Goal: Information Seeking & Learning: Check status

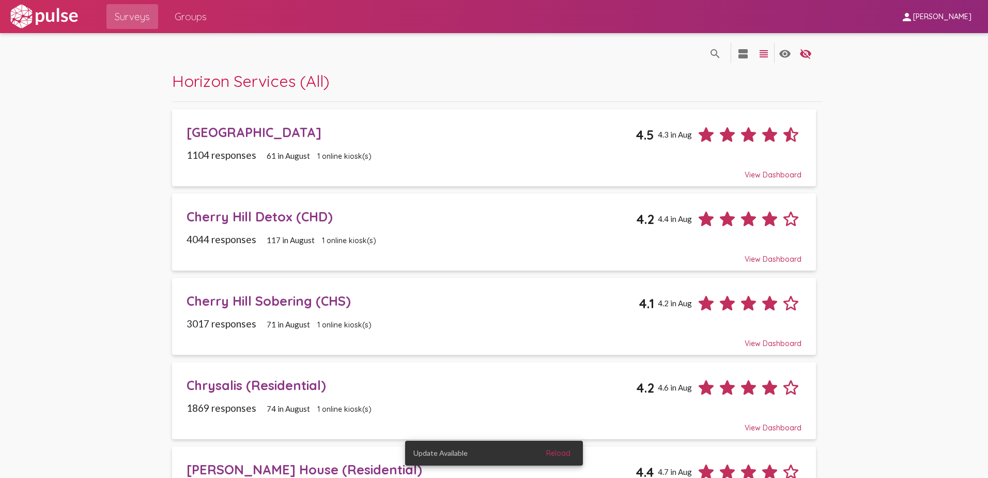
click at [251, 125] on div "[GEOGRAPHIC_DATA]" at bounding box center [412, 132] width 450 height 16
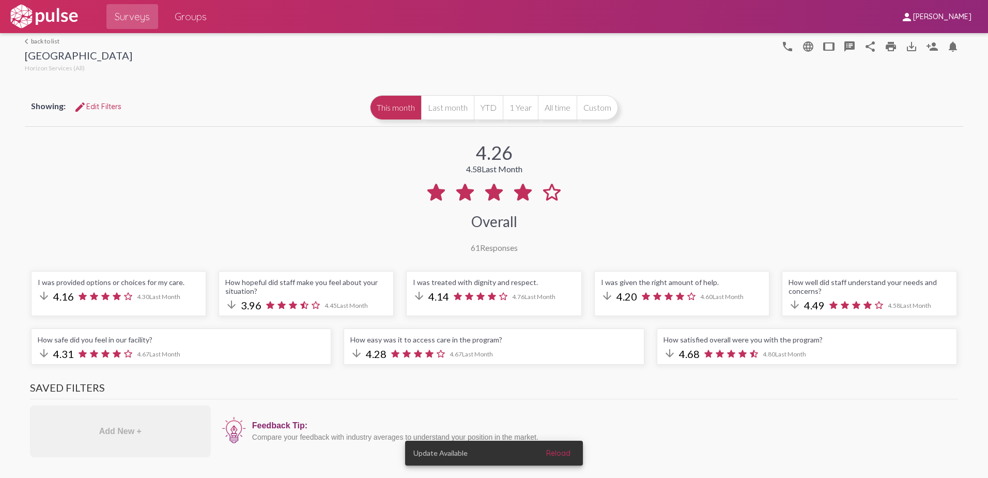
click at [34, 40] on link "arrow_back_ios back to list" at bounding box center [79, 41] width 108 height 8
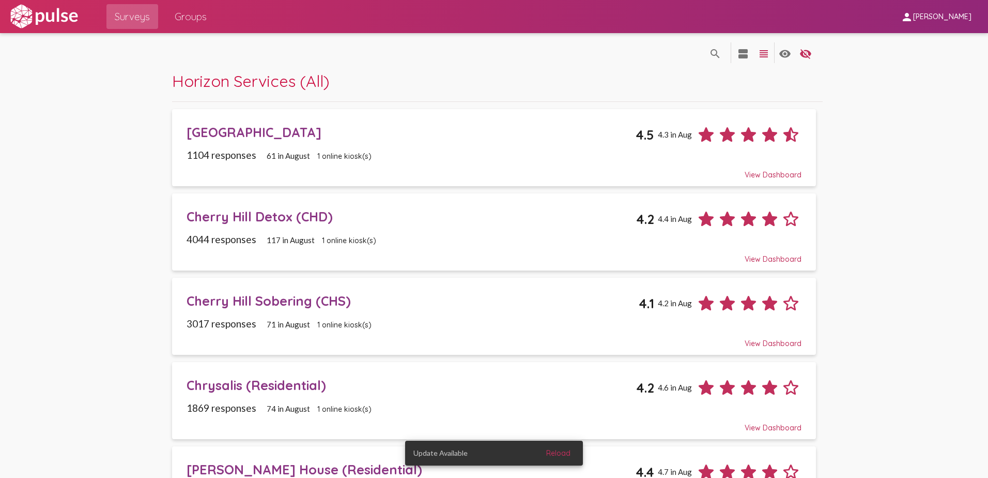
click at [252, 221] on div "Cherry Hill Detox (CHD)" at bounding box center [412, 216] width 450 height 16
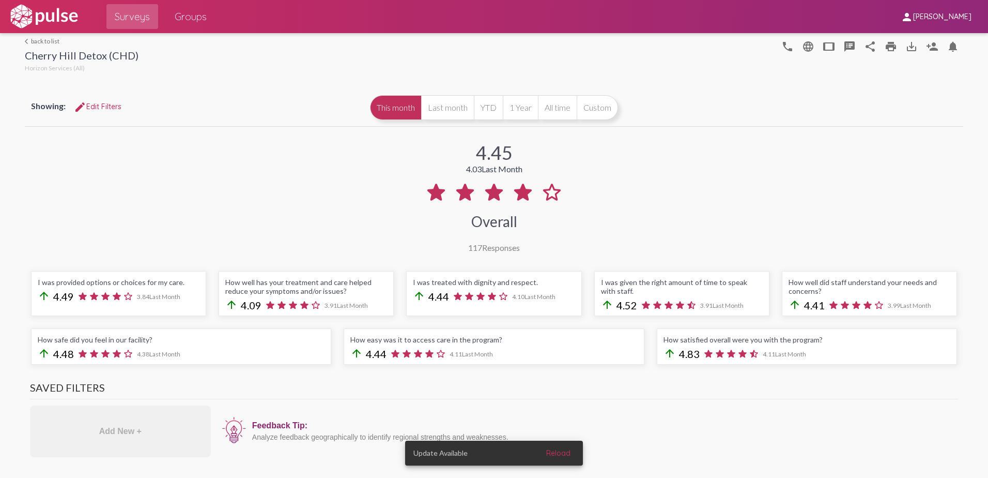
click at [33, 39] on link "arrow_back_ios back to list" at bounding box center [82, 41] width 114 height 8
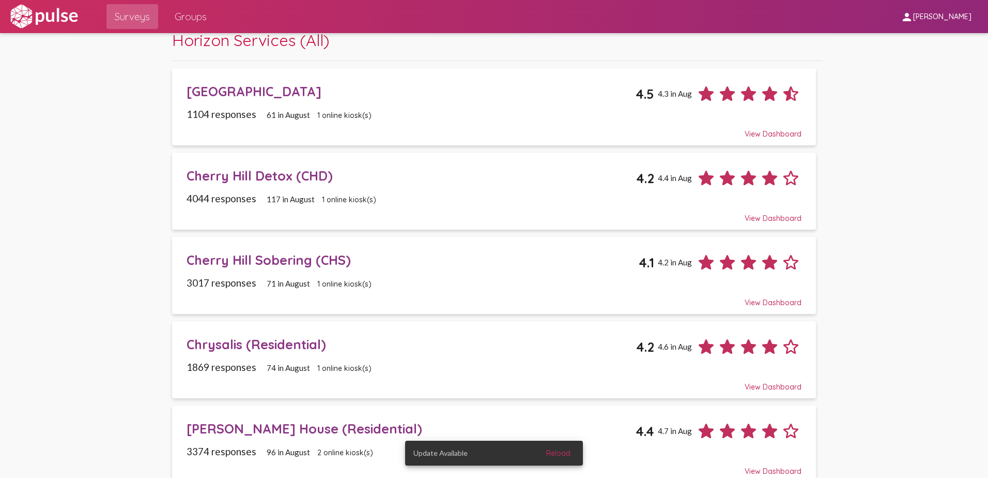
scroll to position [103, 0]
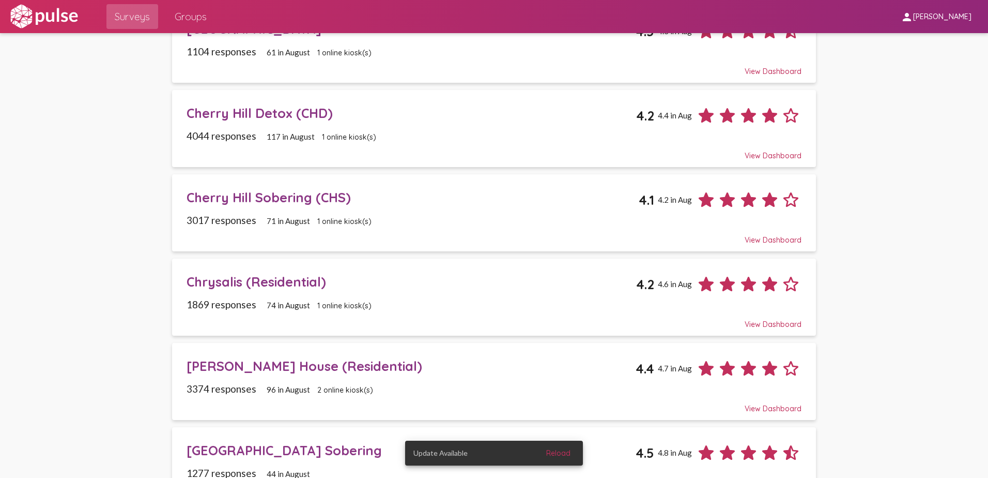
click at [263, 195] on div "Cherry Hill Sobering (CHS)" at bounding box center [413, 197] width 453 height 16
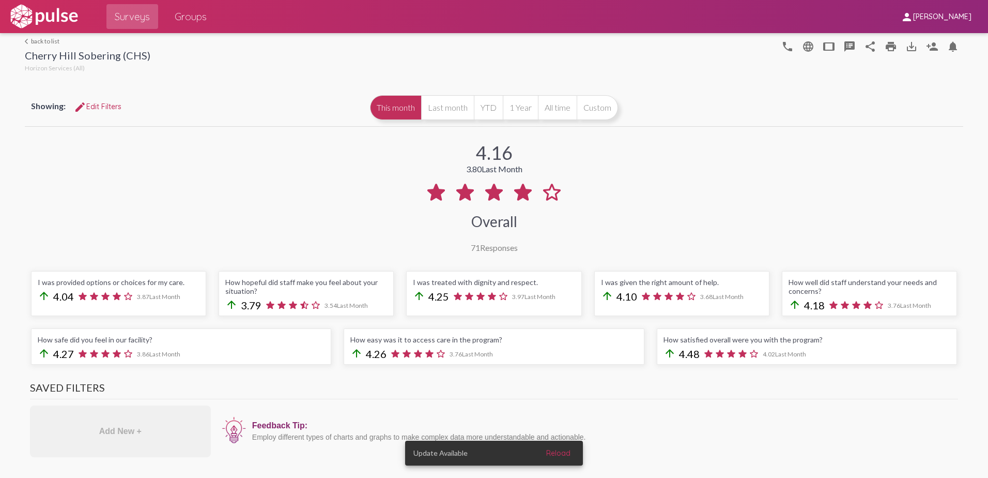
click at [45, 41] on link "arrow_back_ios back to list" at bounding box center [88, 41] width 126 height 8
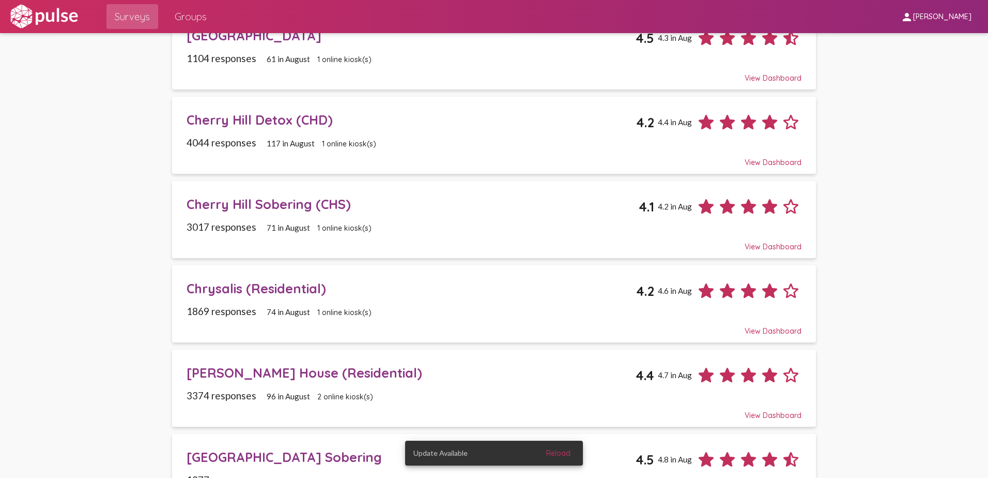
scroll to position [103, 0]
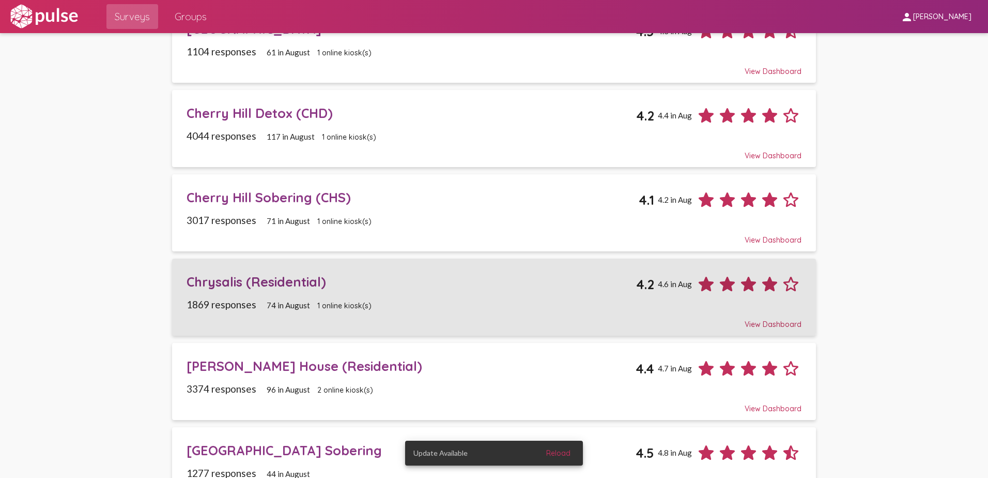
click at [228, 278] on div "Chrysalis (Residential)" at bounding box center [412, 281] width 450 height 16
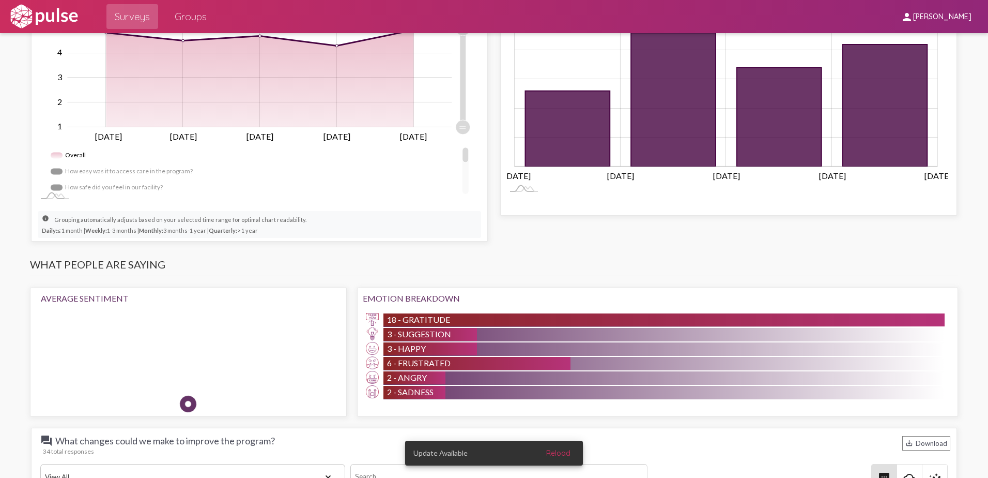
scroll to position [672, 0]
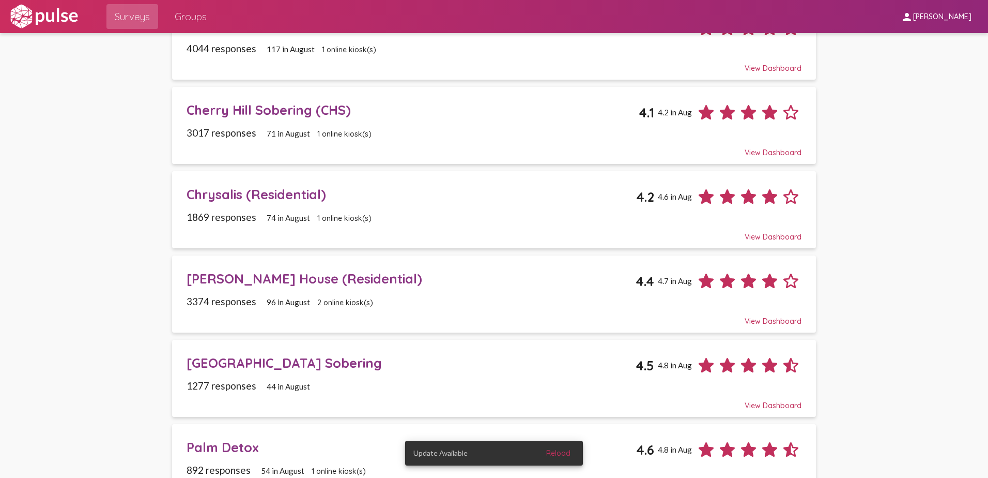
scroll to position [207, 0]
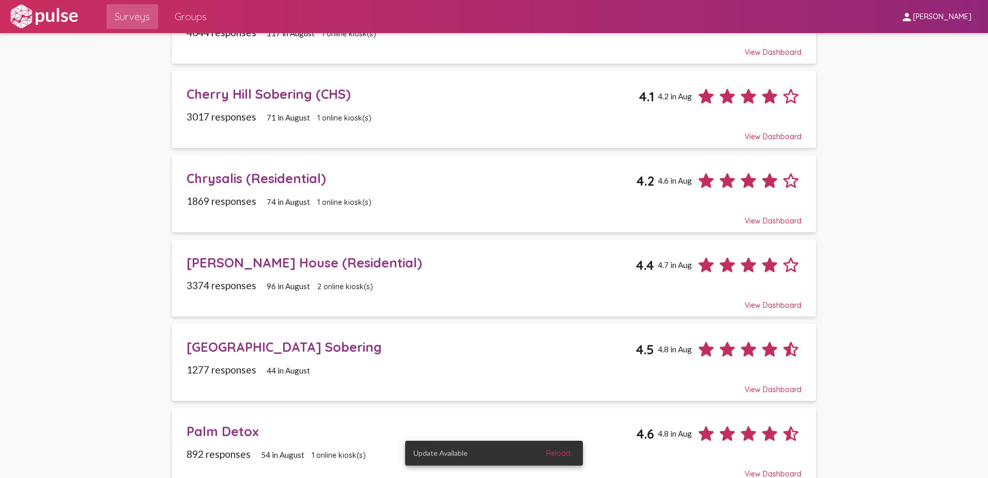
click at [234, 261] on div "[PERSON_NAME] House (Residential)" at bounding box center [412, 262] width 450 height 16
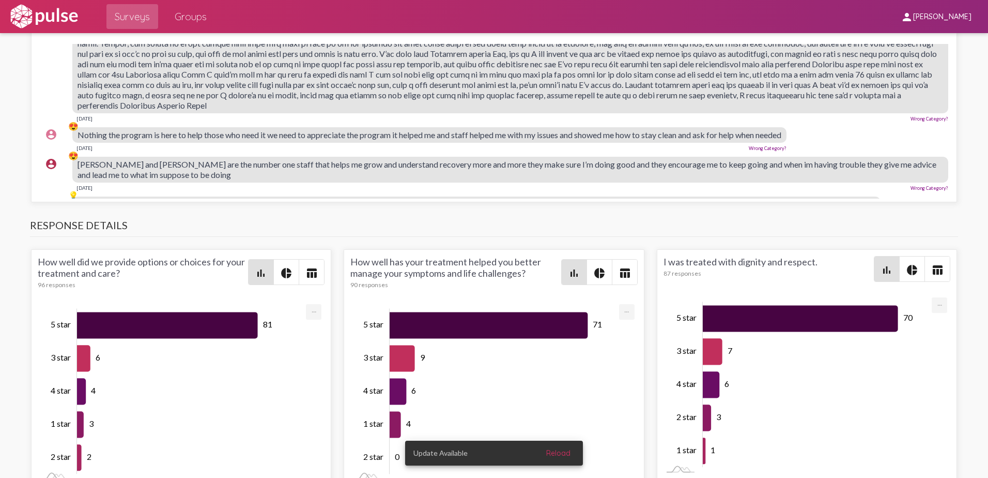
scroll to position [1034, 0]
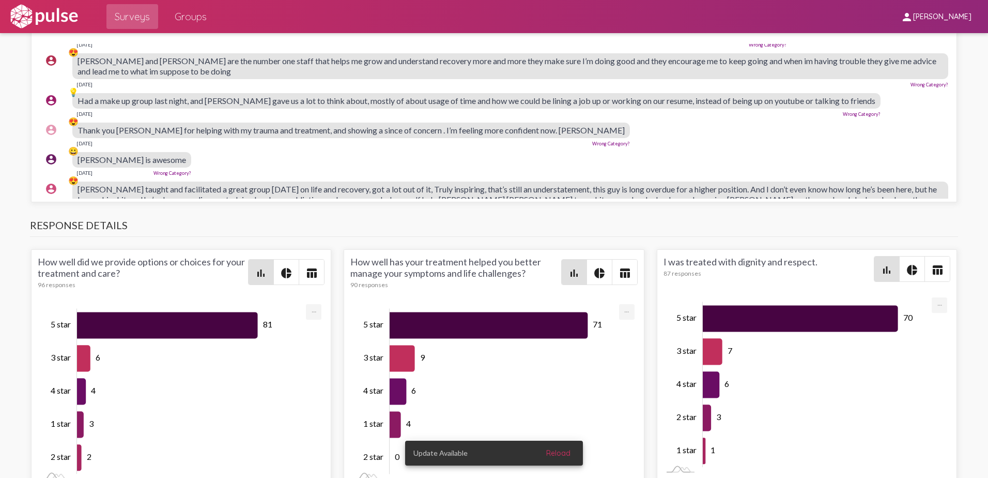
drag, startPoint x: 659, startPoint y: 161, endPoint x: 680, endPoint y: 145, distance: 27.3
click at [680, 145] on pulse-text-response-list "account_circle 💬 [PERSON_NAME] is a good staff straight up and has good advice …" at bounding box center [494, 118] width 913 height 2215
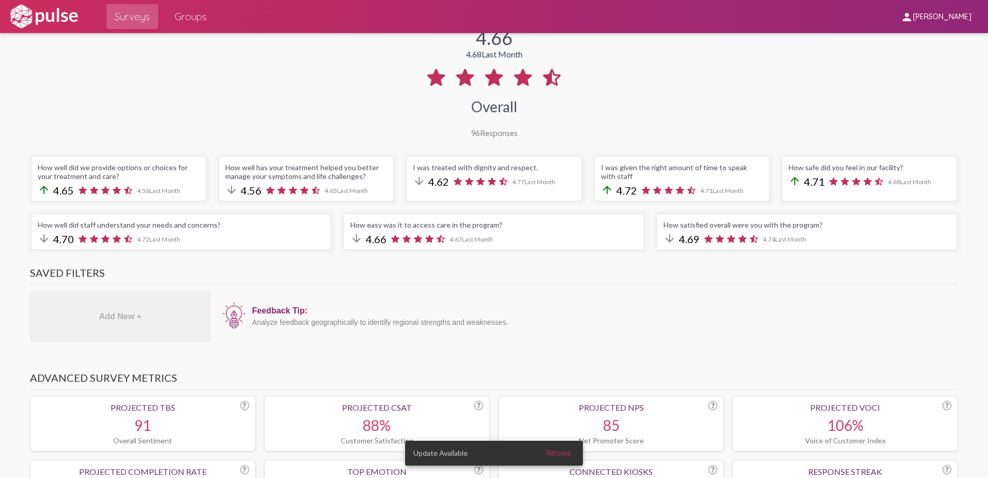
scroll to position [0, 0]
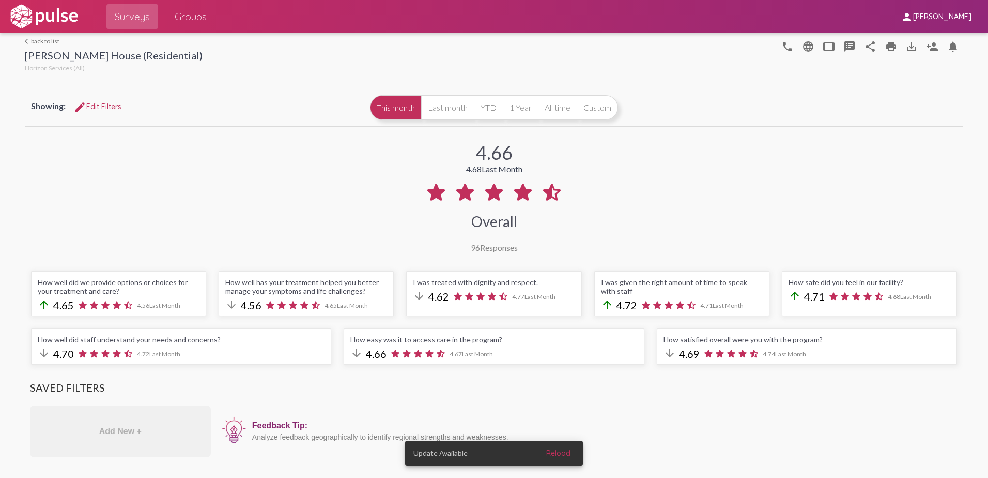
drag, startPoint x: 42, startPoint y: 39, endPoint x: 254, endPoint y: 81, distance: 216.5
click at [42, 39] on link "arrow_back_ios back to list" at bounding box center [114, 41] width 178 height 8
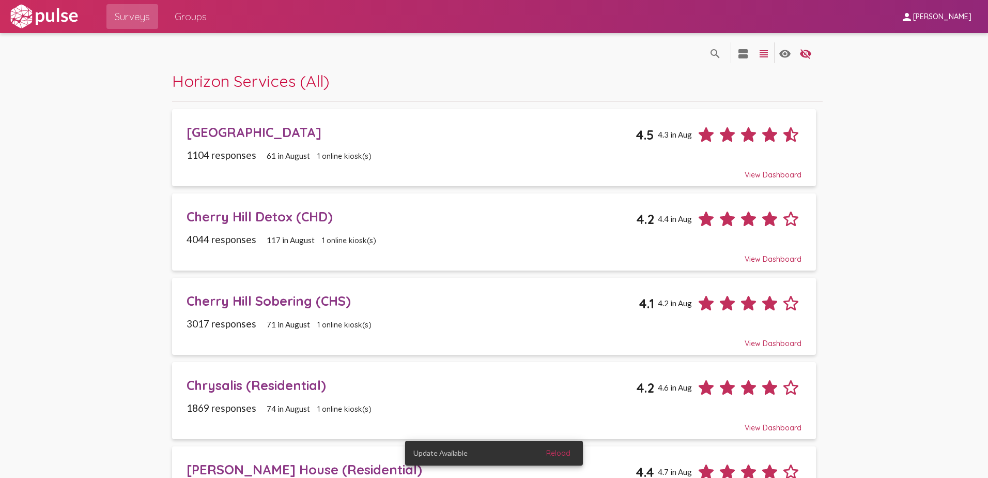
scroll to position [207, 0]
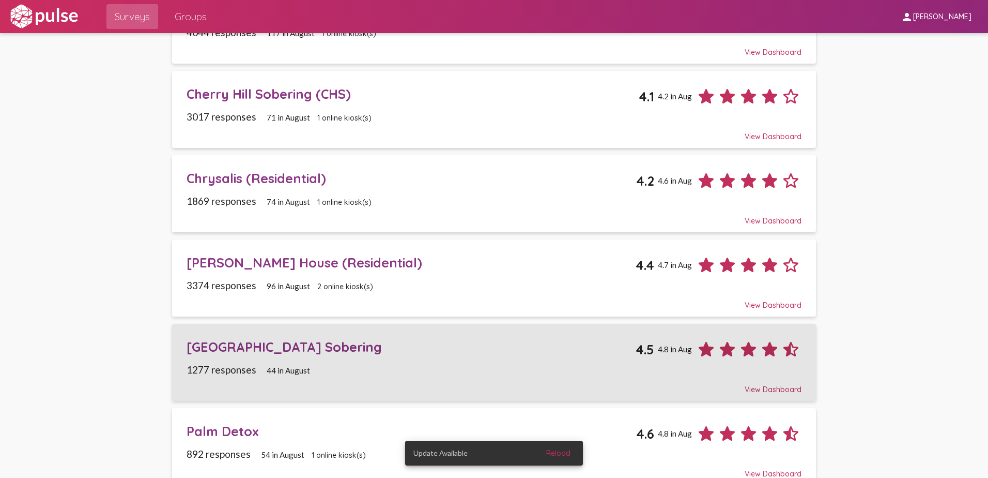
click at [238, 347] on div "[GEOGRAPHIC_DATA] Sobering" at bounding box center [412, 347] width 450 height 16
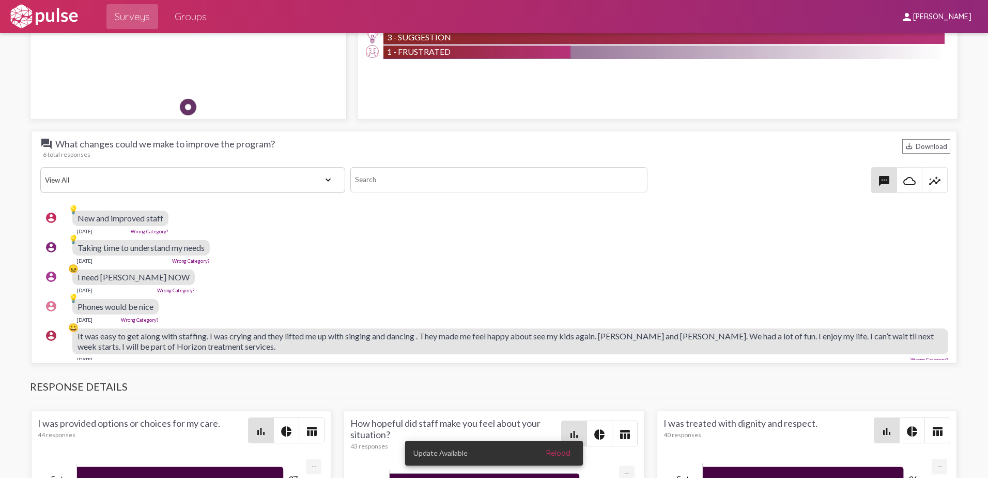
scroll to position [982, 0]
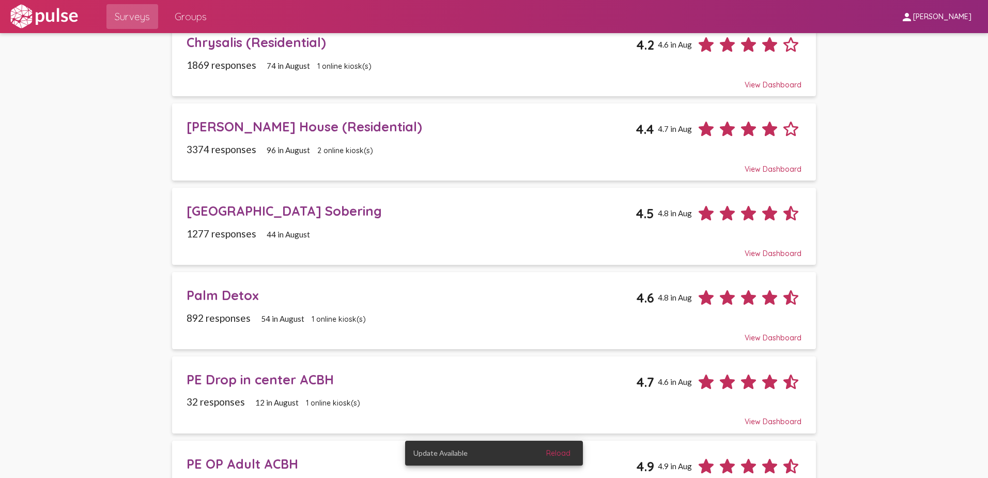
scroll to position [362, 0]
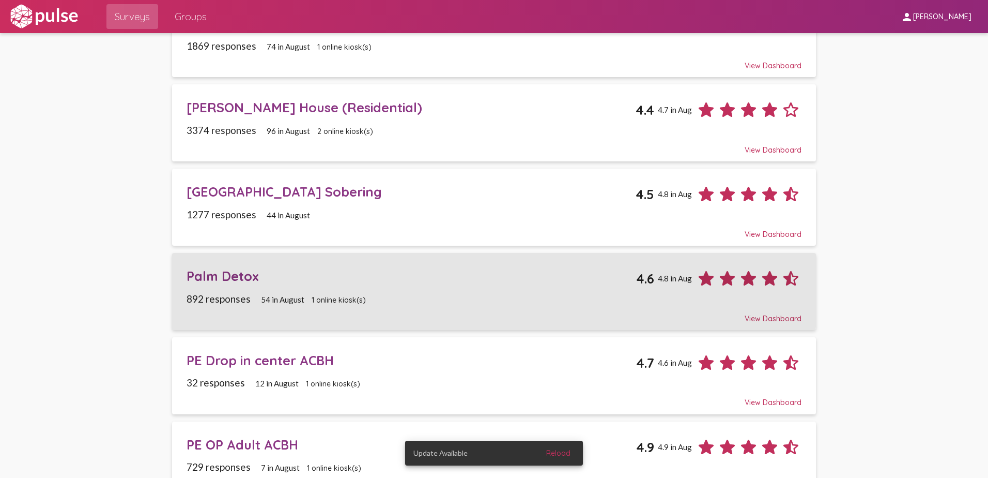
click at [218, 283] on div "Palm Detox" at bounding box center [412, 276] width 450 height 16
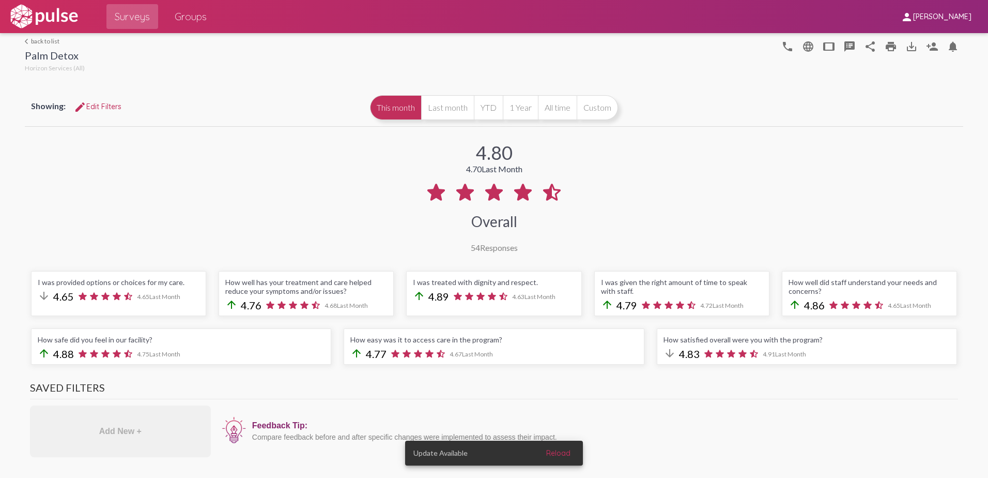
click at [31, 41] on link "arrow_back_ios back to list" at bounding box center [55, 41] width 60 height 8
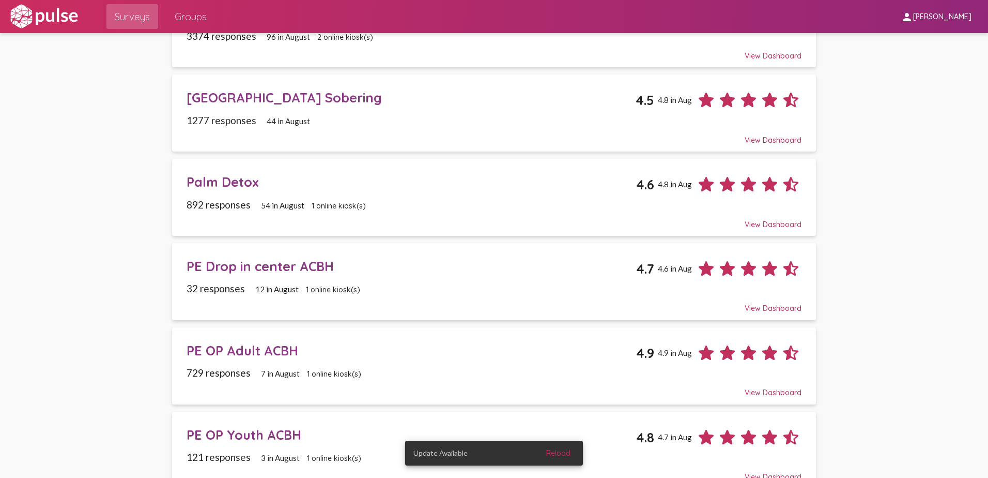
scroll to position [465, 0]
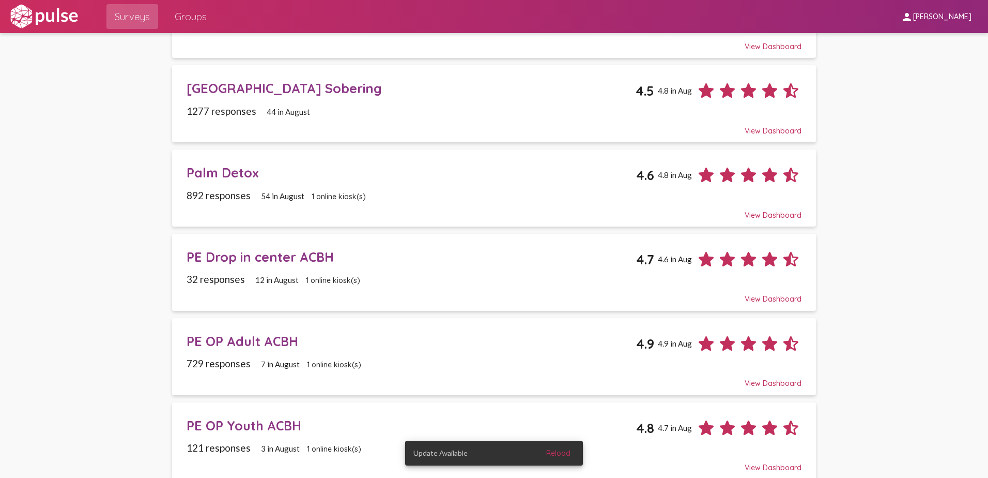
click at [256, 262] on div "PE Drop in center ACBH" at bounding box center [412, 257] width 450 height 16
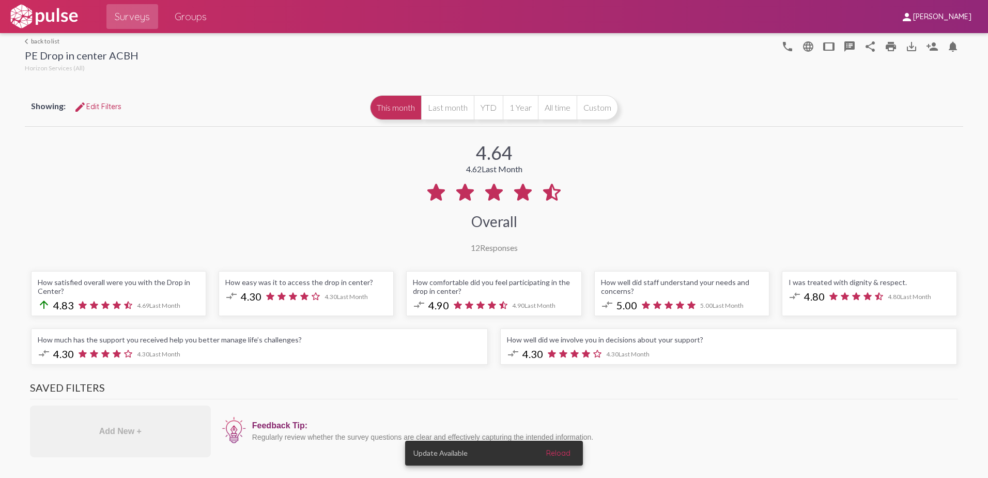
click at [31, 41] on link "arrow_back_ios back to list" at bounding box center [82, 41] width 114 height 8
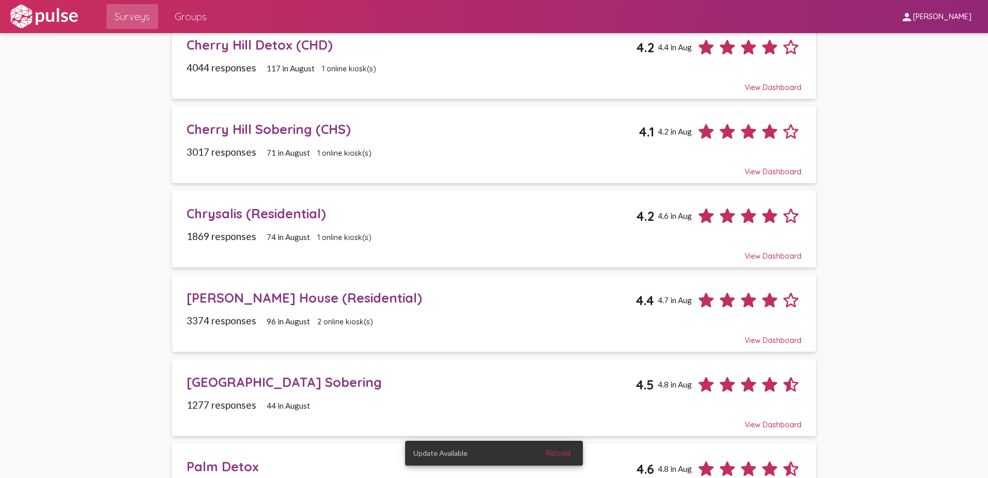
scroll to position [414, 0]
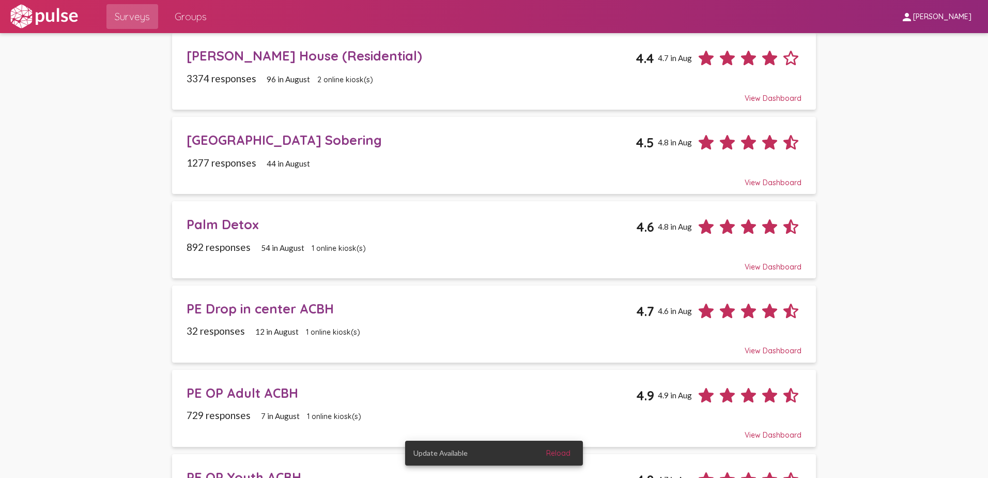
click at [233, 390] on div "PE OP Adult ACBH" at bounding box center [412, 393] width 450 height 16
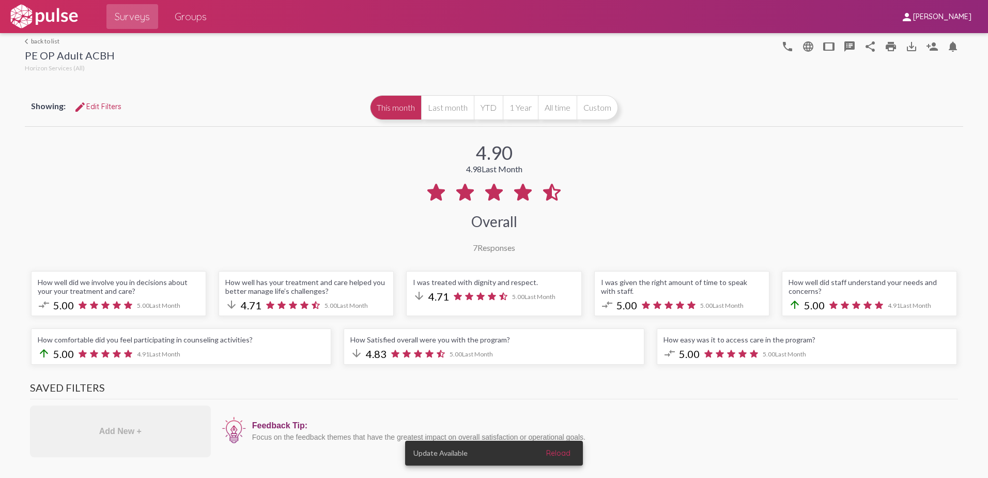
click at [40, 38] on link "arrow_back_ios back to list" at bounding box center [70, 41] width 90 height 8
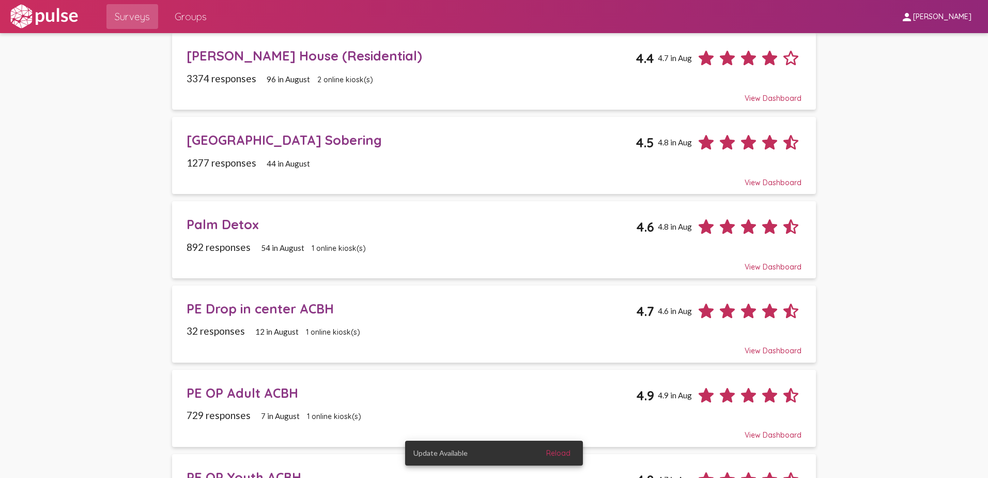
scroll to position [643, 0]
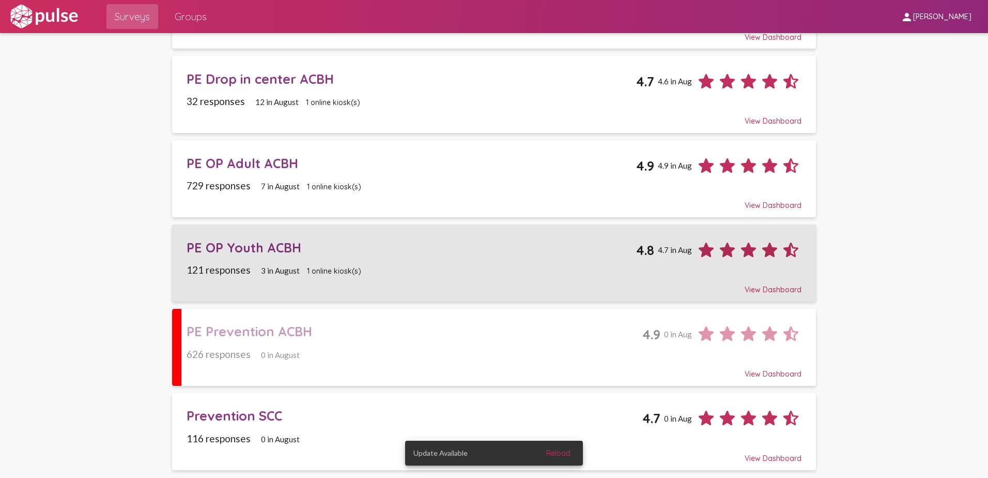
click at [240, 257] on div "PE OP Youth ACBH 4.8 4.7 in Aug" at bounding box center [495, 246] width 616 height 29
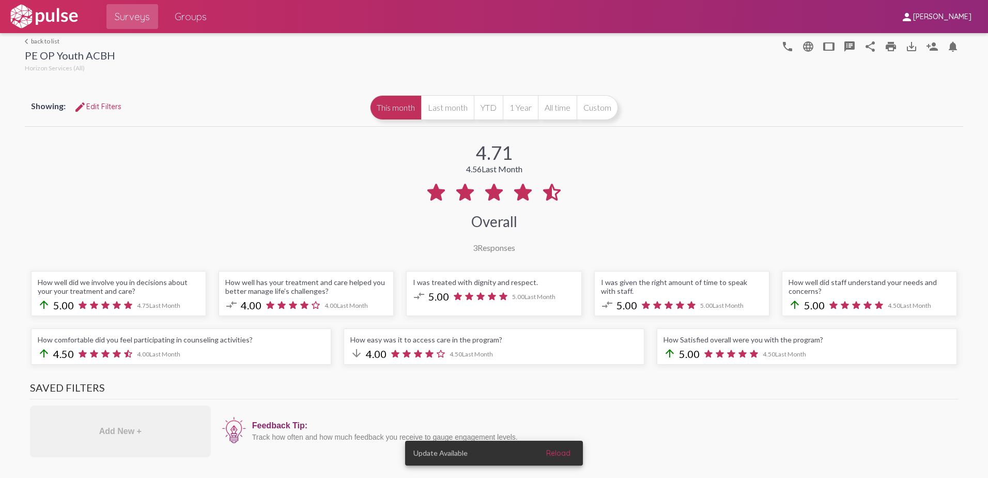
click at [49, 42] on link "arrow_back_ios back to list" at bounding box center [70, 41] width 90 height 8
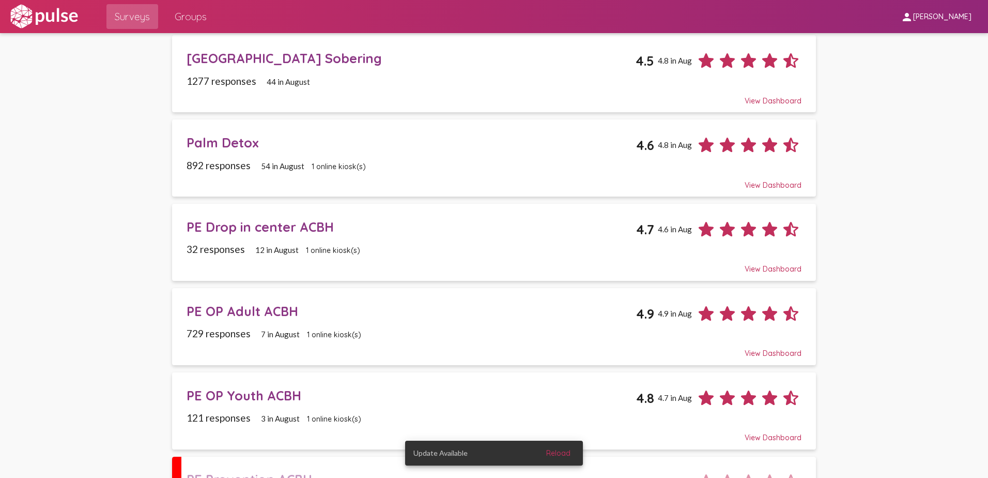
scroll to position [620, 0]
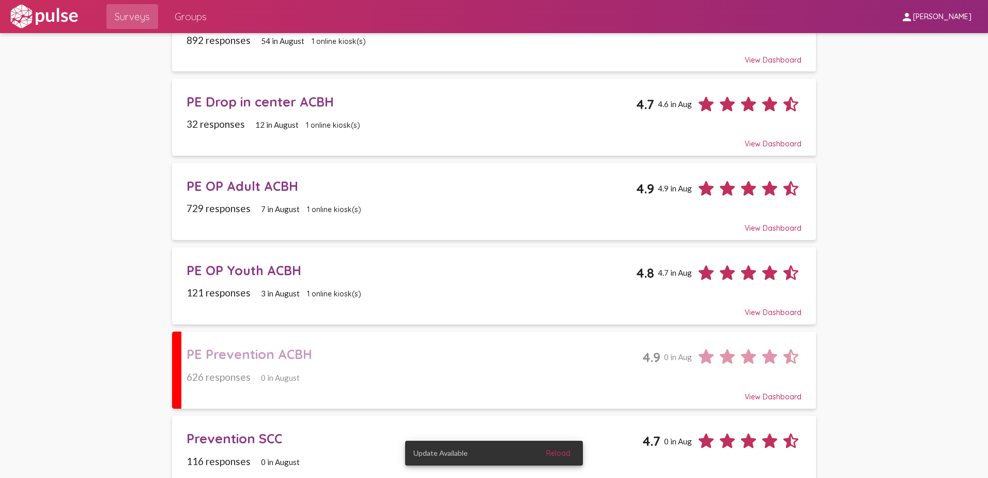
click at [248, 358] on div "PE Prevention ACBH" at bounding box center [415, 354] width 456 height 16
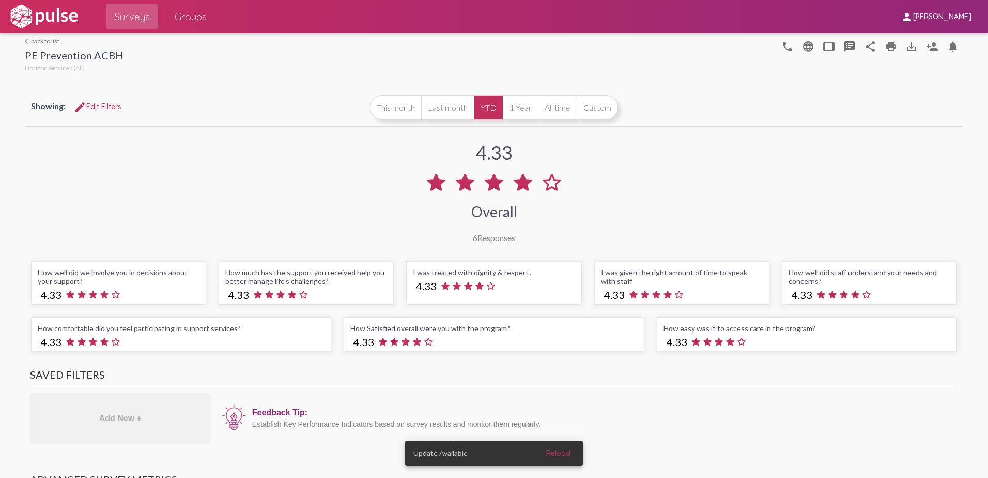
drag, startPoint x: 387, startPoint y: 116, endPoint x: 327, endPoint y: 98, distance: 63.1
click at [384, 114] on button "This month" at bounding box center [395, 107] width 51 height 25
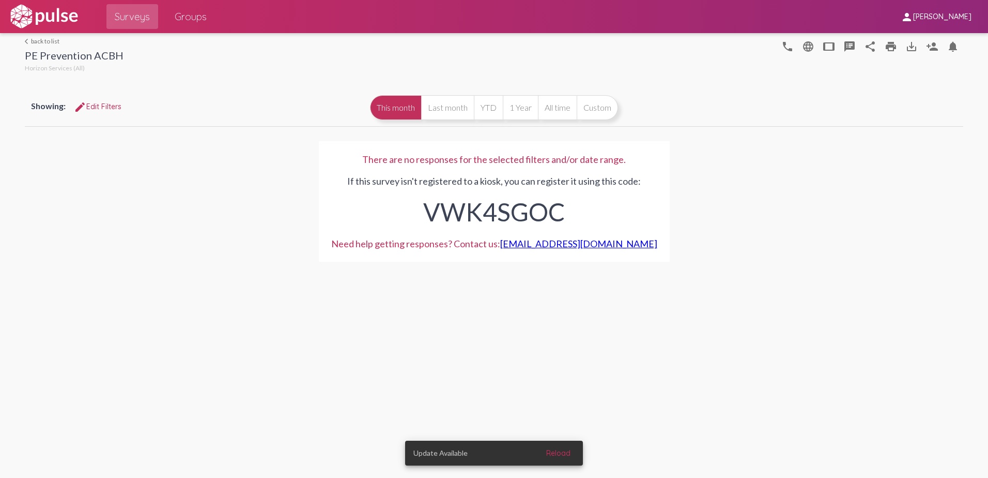
click at [41, 40] on link "arrow_back_ios back to list" at bounding box center [74, 41] width 99 height 8
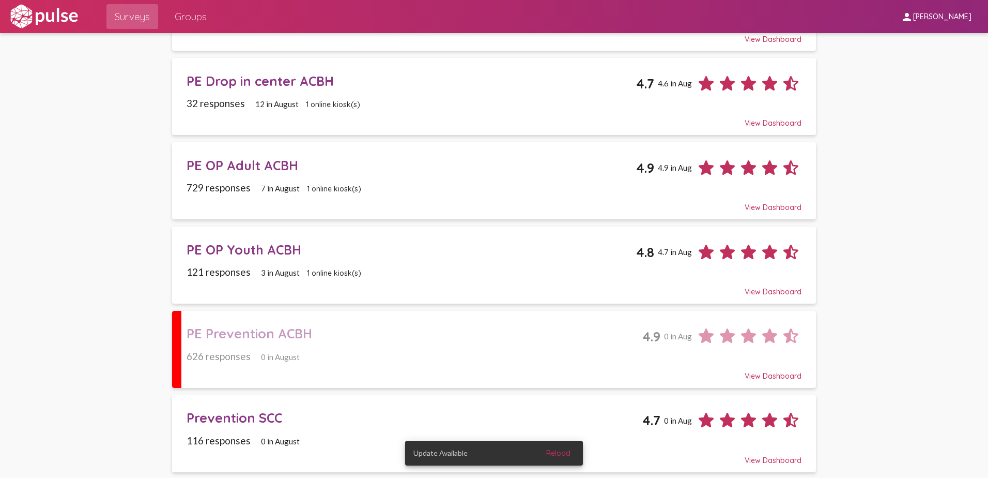
scroll to position [643, 0]
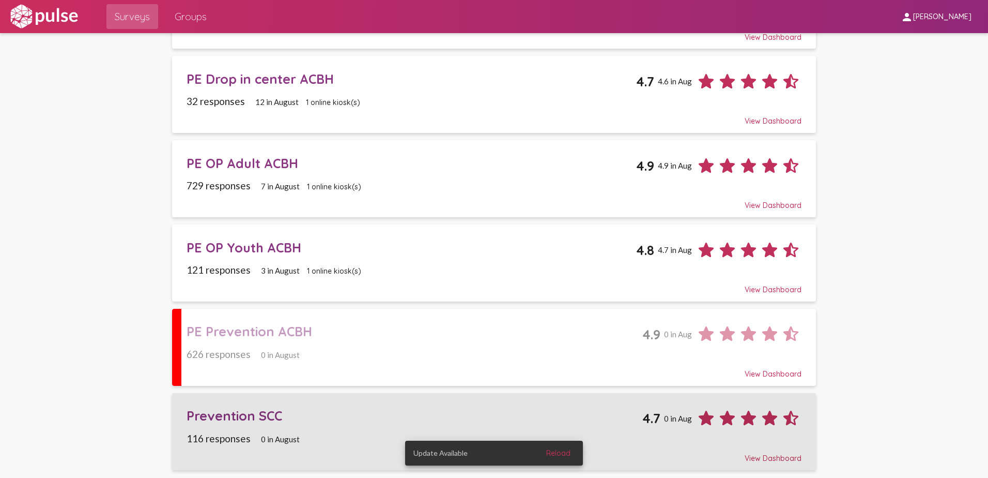
click at [208, 420] on div "Prevention SCC" at bounding box center [415, 415] width 456 height 16
